Goal: Information Seeking & Learning: Learn about a topic

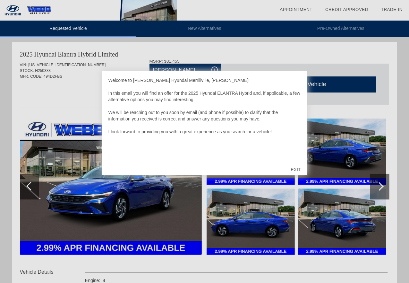
click at [296, 167] on div "EXIT" at bounding box center [295, 169] width 23 height 19
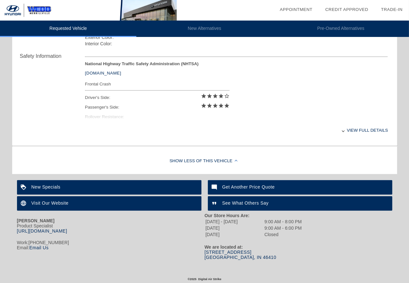
scroll to position [258, 0]
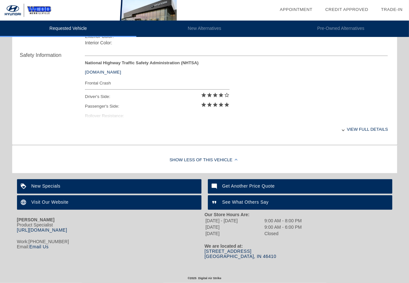
click at [368, 127] on div "View full details" at bounding box center [236, 129] width 303 height 16
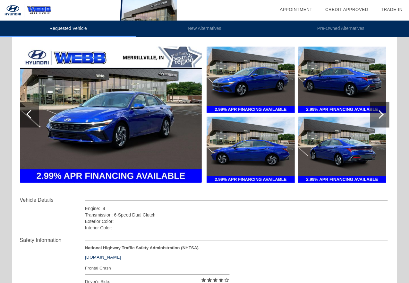
scroll to position [0, 0]
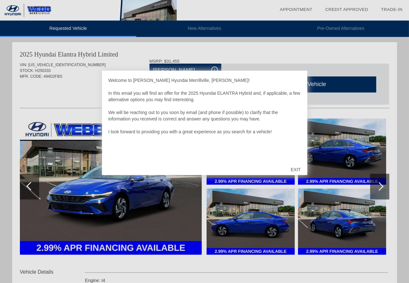
click at [295, 167] on div "EXIT" at bounding box center [295, 169] width 23 height 19
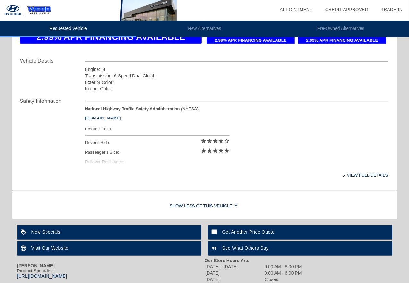
scroll to position [214, 0]
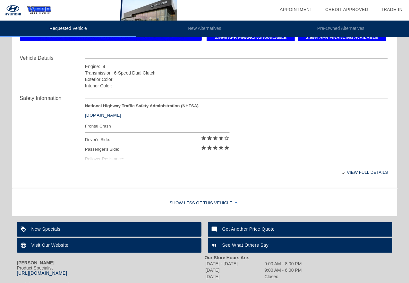
click at [351, 171] on div "View full details" at bounding box center [236, 172] width 303 height 16
click at [350, 171] on div "View less details" at bounding box center [236, 172] width 303 height 16
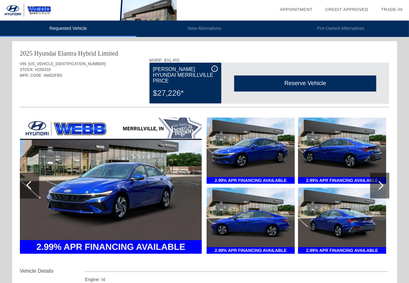
scroll to position [0, 0]
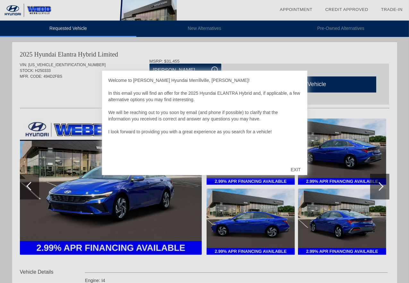
click at [297, 169] on div "EXIT" at bounding box center [295, 169] width 23 height 19
